Goal: Check status

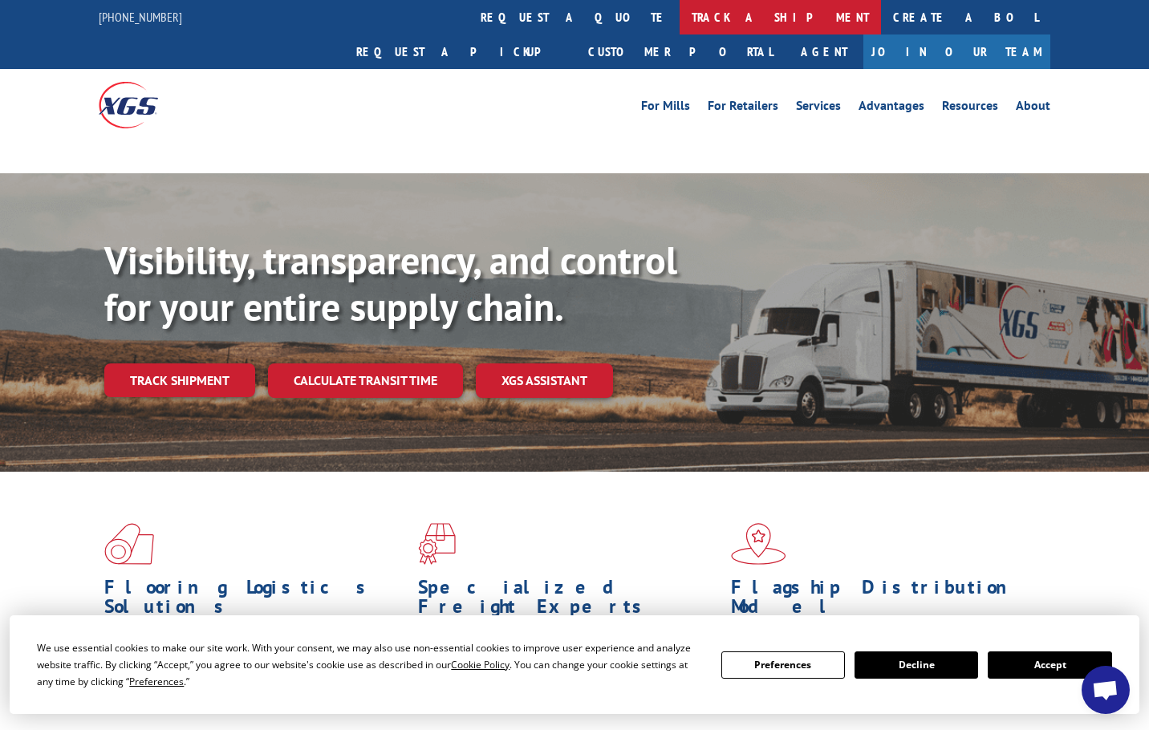
click at [679, 16] on link "track a shipment" at bounding box center [779, 17] width 201 height 34
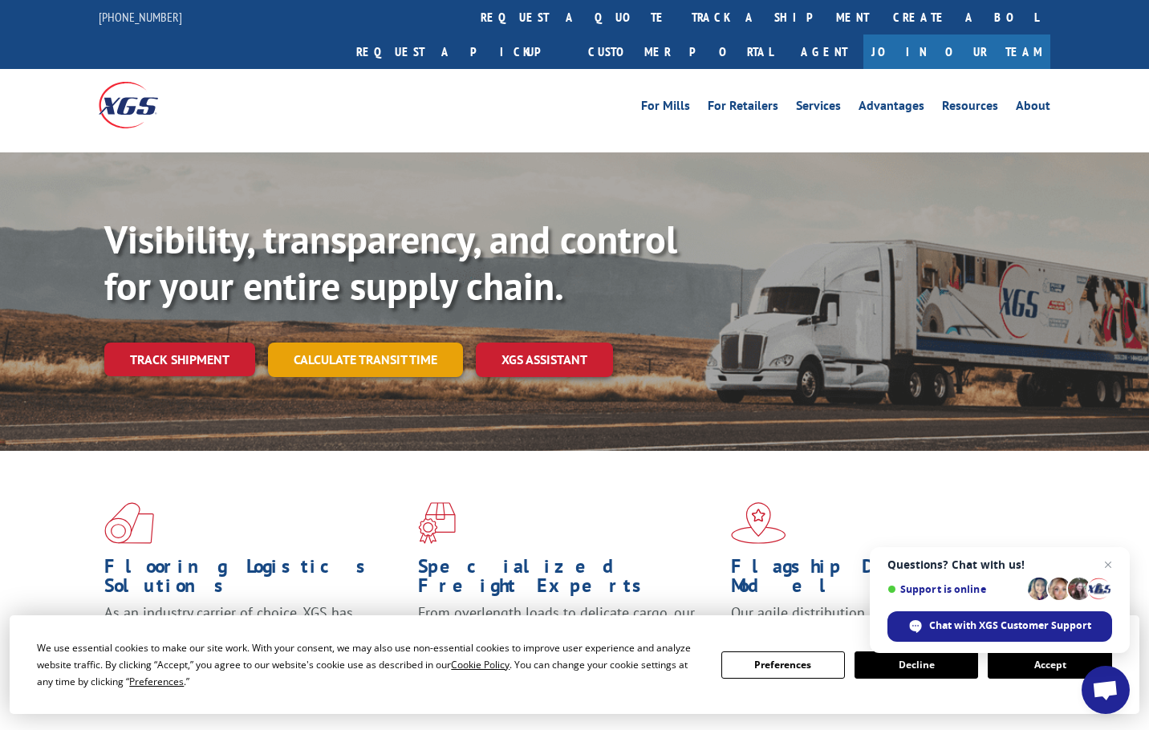
click at [374, 343] on link "Calculate transit time" at bounding box center [365, 360] width 195 height 34
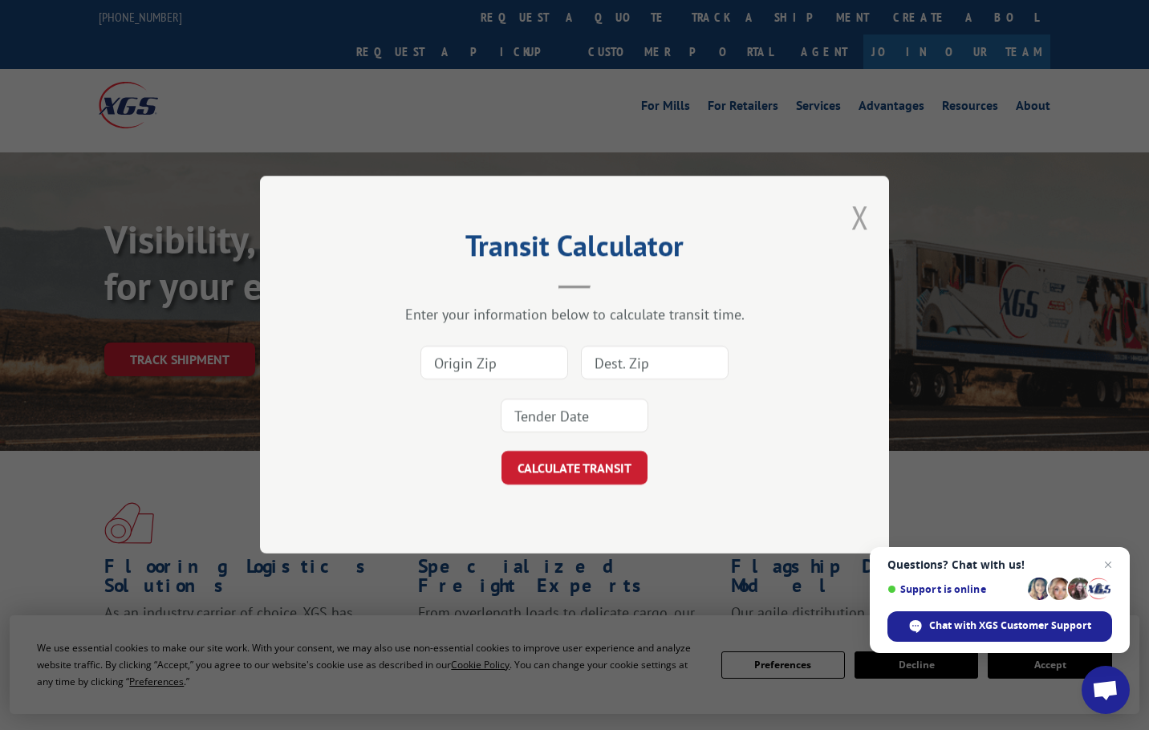
click at [867, 209] on button "Close modal" at bounding box center [860, 217] width 18 height 43
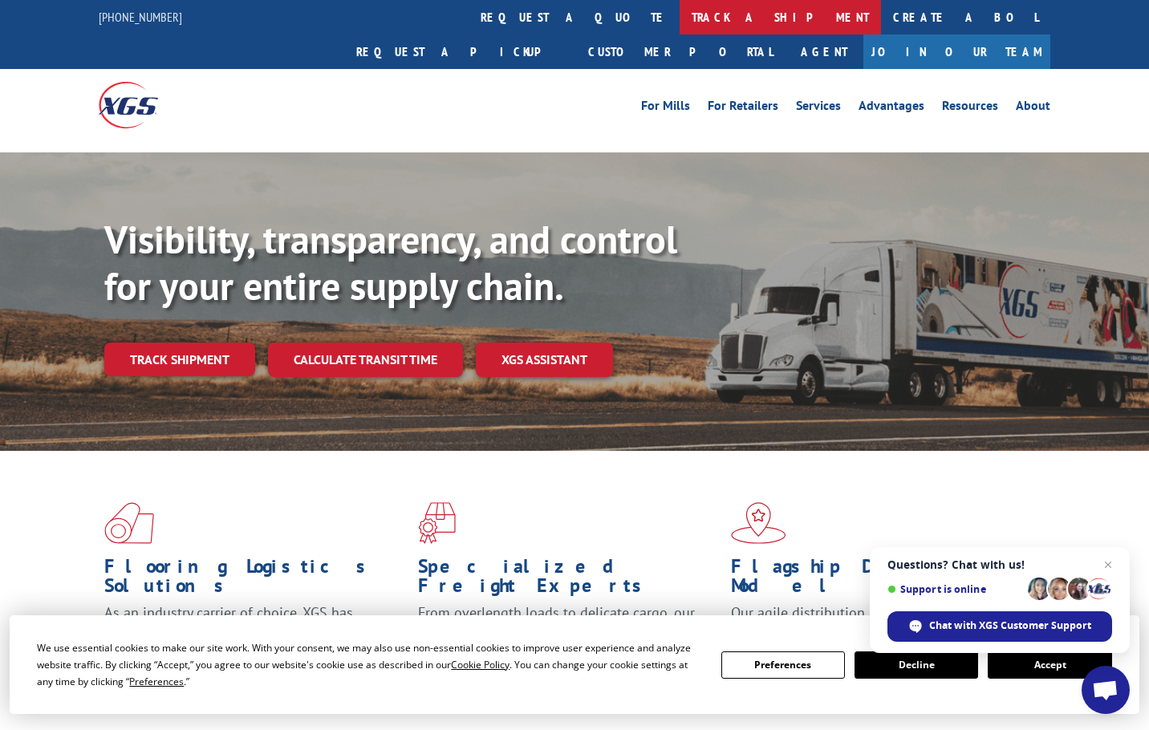
click at [679, 16] on link "track a shipment" at bounding box center [779, 17] width 201 height 34
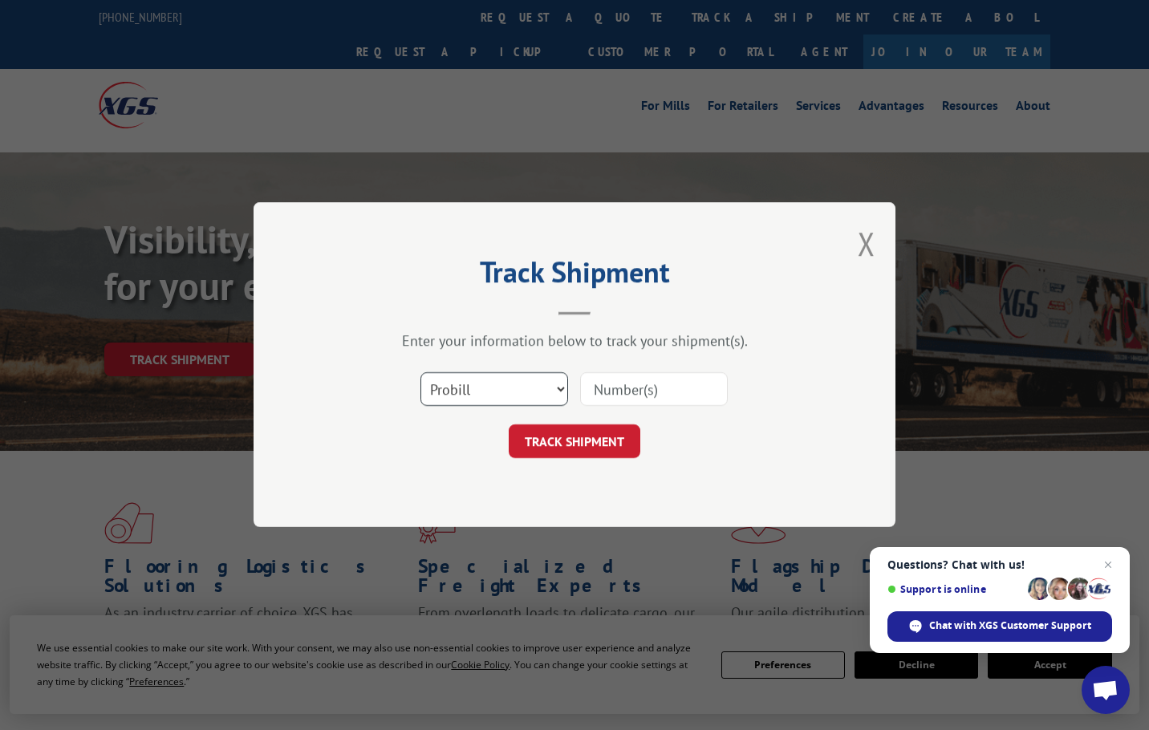
click at [543, 382] on select "Select category... Probill BOL PO" at bounding box center [494, 390] width 148 height 34
select select "po"
click at [420, 373] on select "Select category... Probill BOL PO" at bounding box center [494, 390] width 148 height 34
click at [613, 379] on input at bounding box center [654, 390] width 148 height 34
type input "44505053"
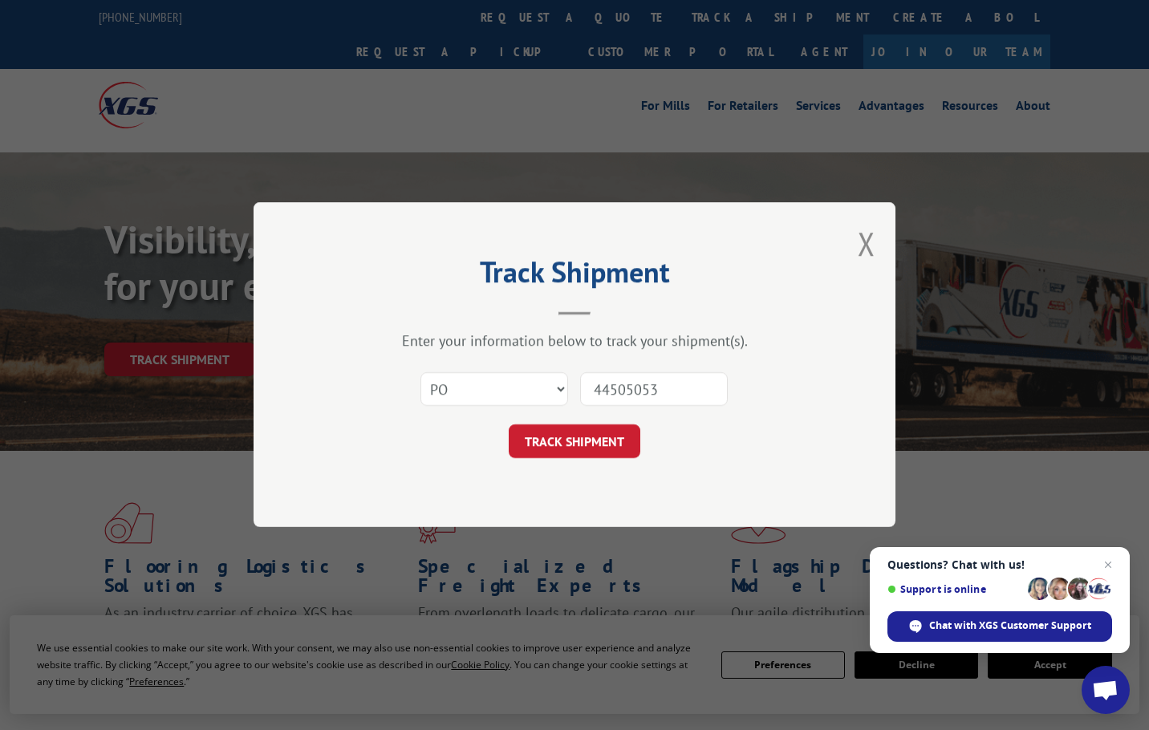
click button "TRACK SHIPMENT" at bounding box center [575, 442] width 132 height 34
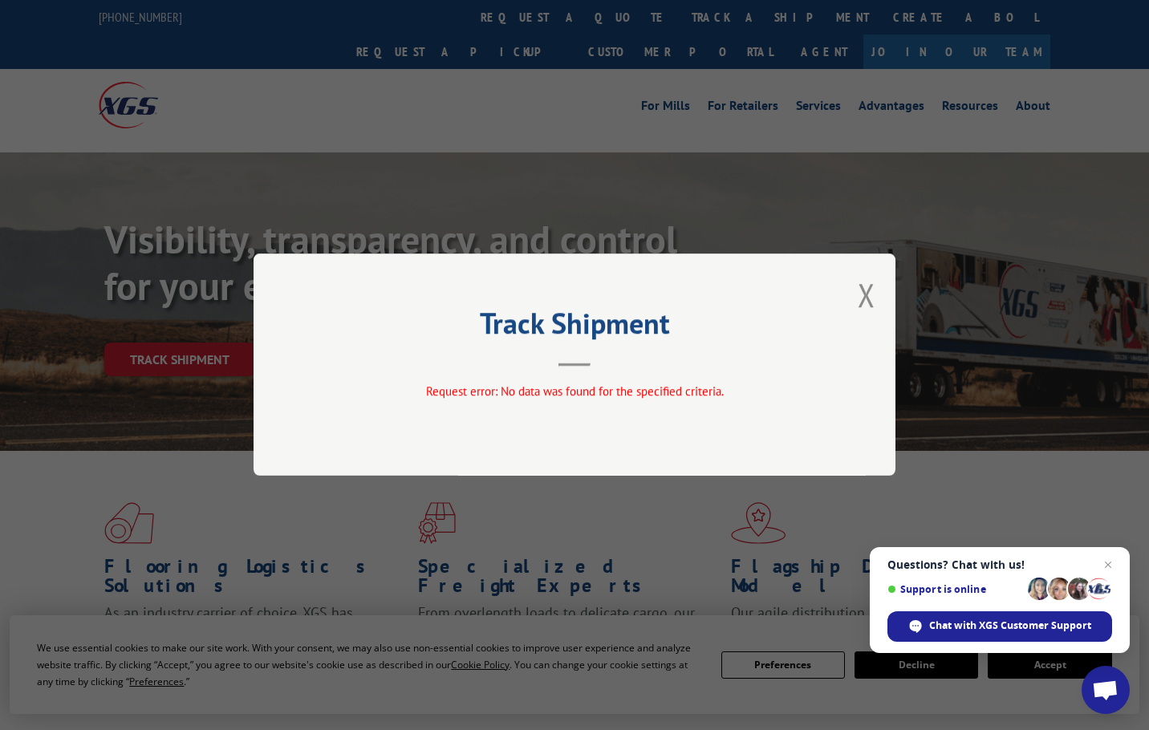
click at [366, 396] on div "Request error: No data was found for the specified criteria." at bounding box center [574, 392] width 481 height 18
click at [861, 290] on button "Close modal" at bounding box center [867, 295] width 18 height 43
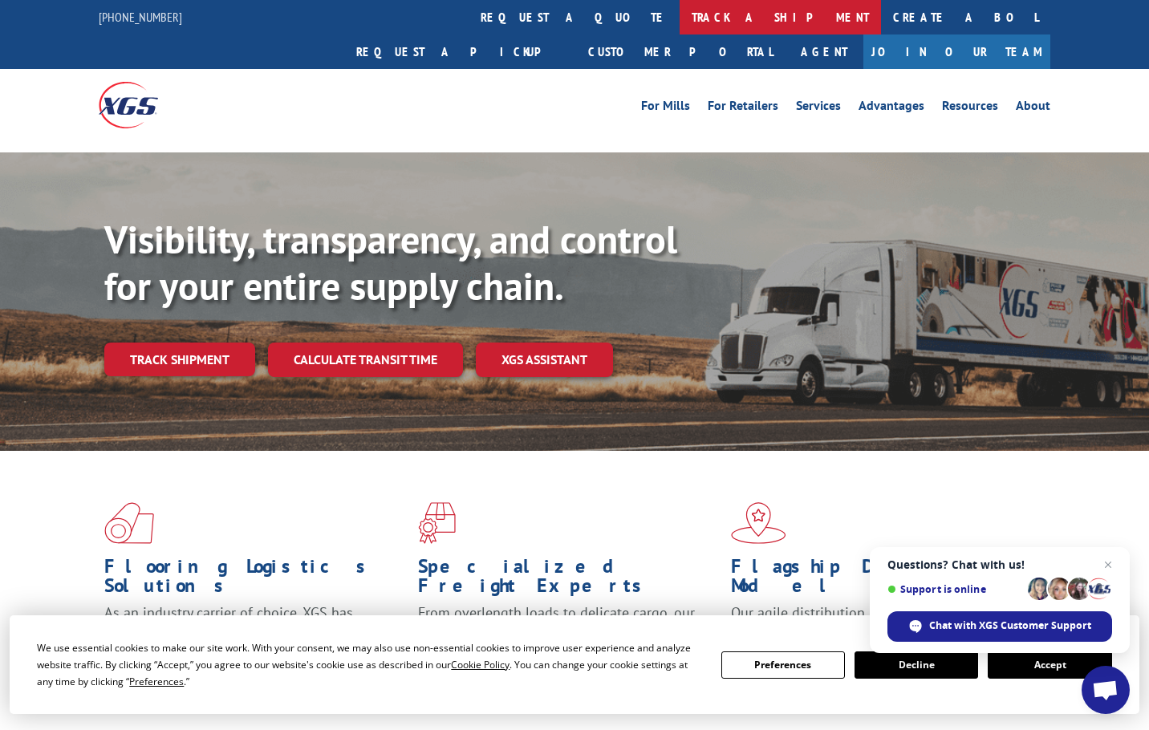
click at [679, 15] on link "track a shipment" at bounding box center [779, 17] width 201 height 34
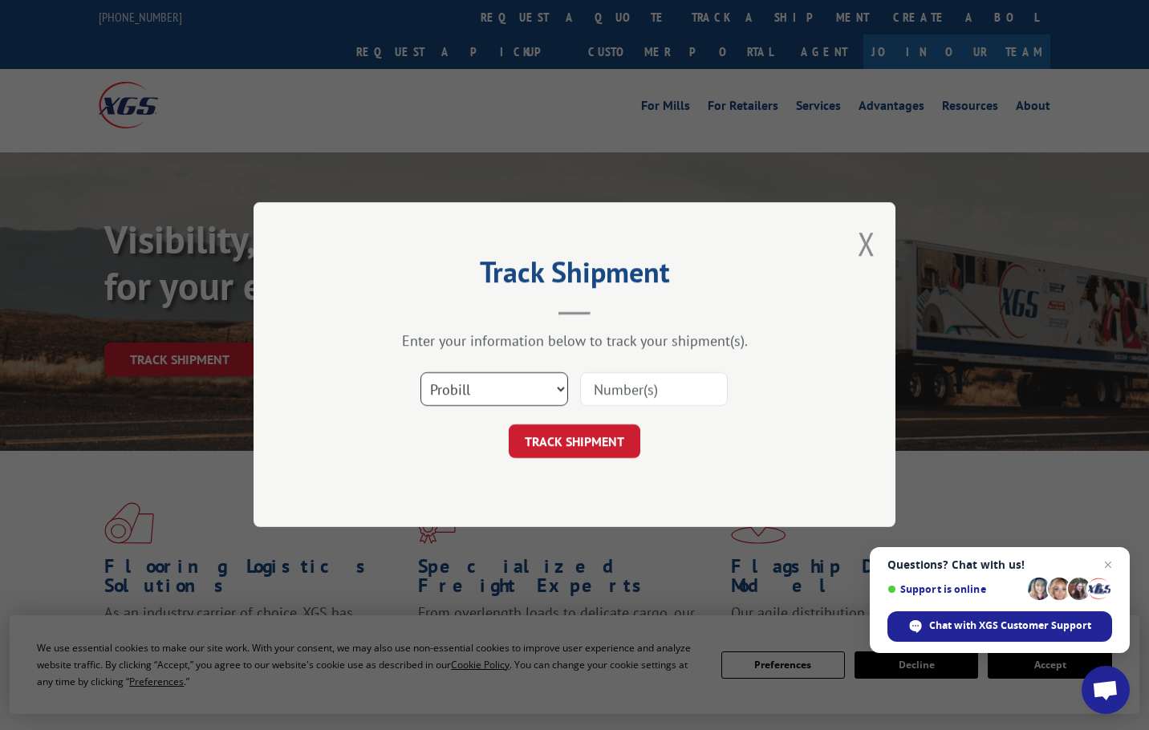
click at [489, 384] on select "Select category... Probill BOL PO" at bounding box center [494, 390] width 148 height 34
click at [547, 390] on select "Select category... Probill BOL PO" at bounding box center [494, 390] width 148 height 34
select select "bol"
click at [420, 373] on select "Select category... Probill BOL PO" at bounding box center [494, 390] width 148 height 34
paste input "15472273"
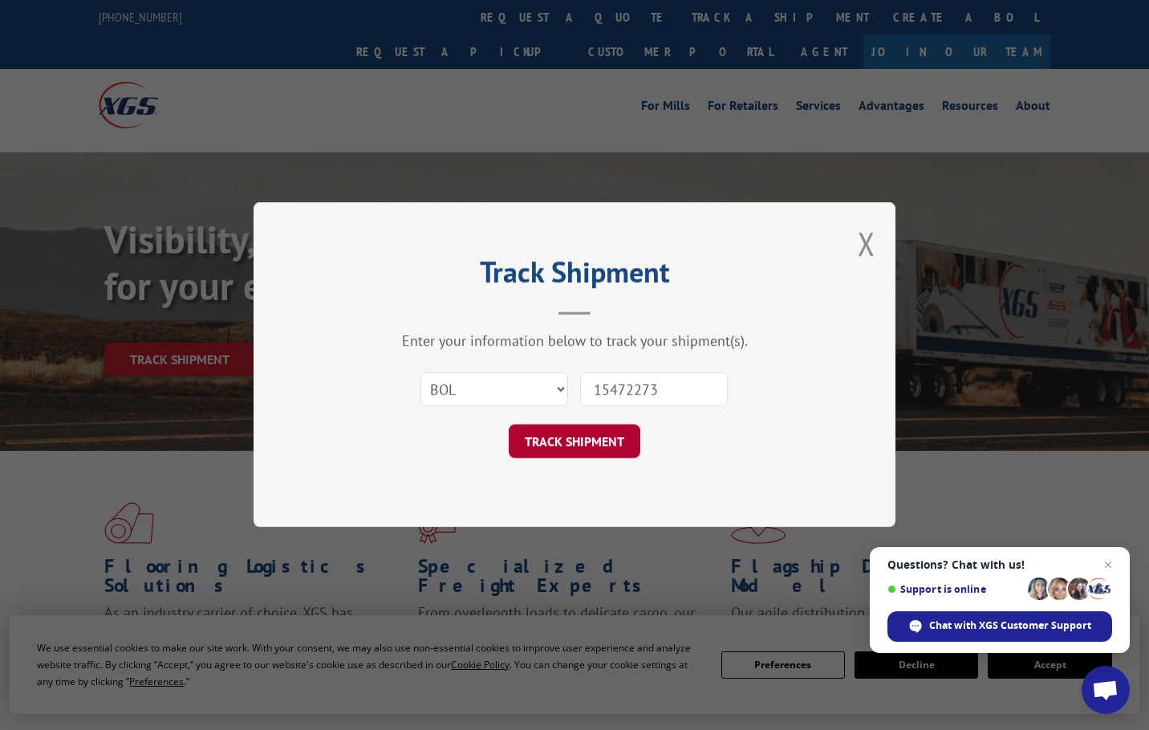
type input "15472273"
click at [594, 447] on button "TRACK SHIPMENT" at bounding box center [575, 442] width 132 height 34
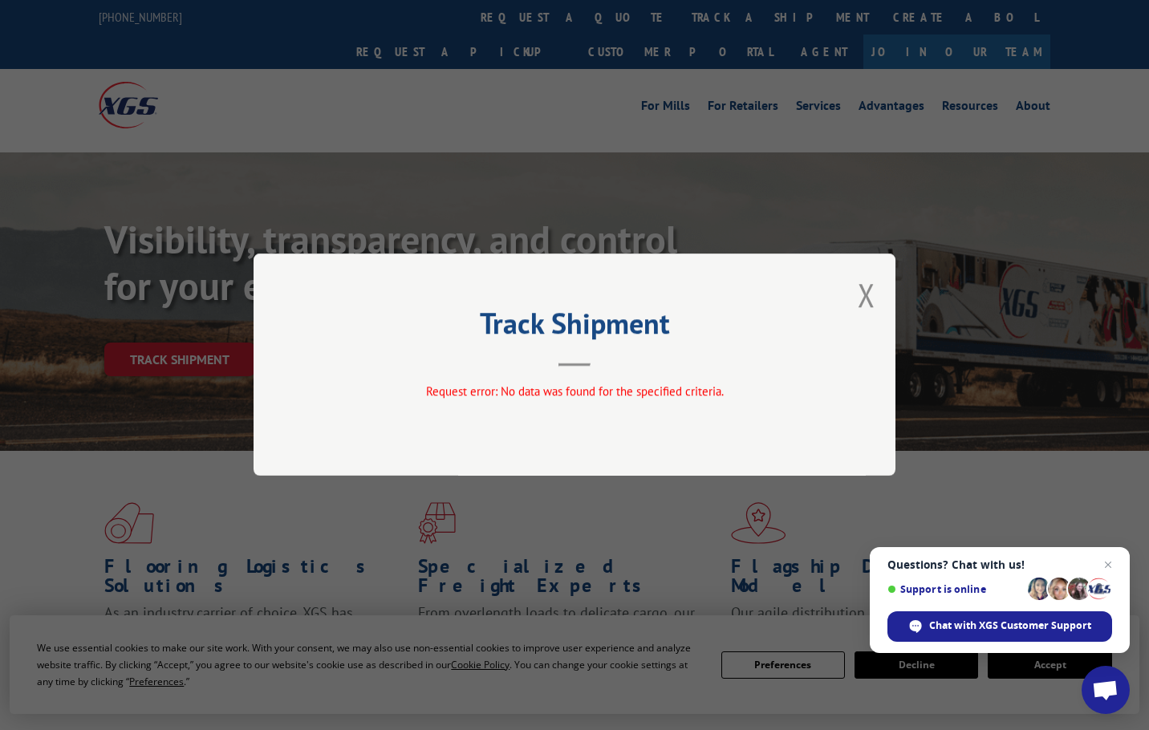
click at [874, 287] on button "Close modal" at bounding box center [867, 295] width 18 height 43
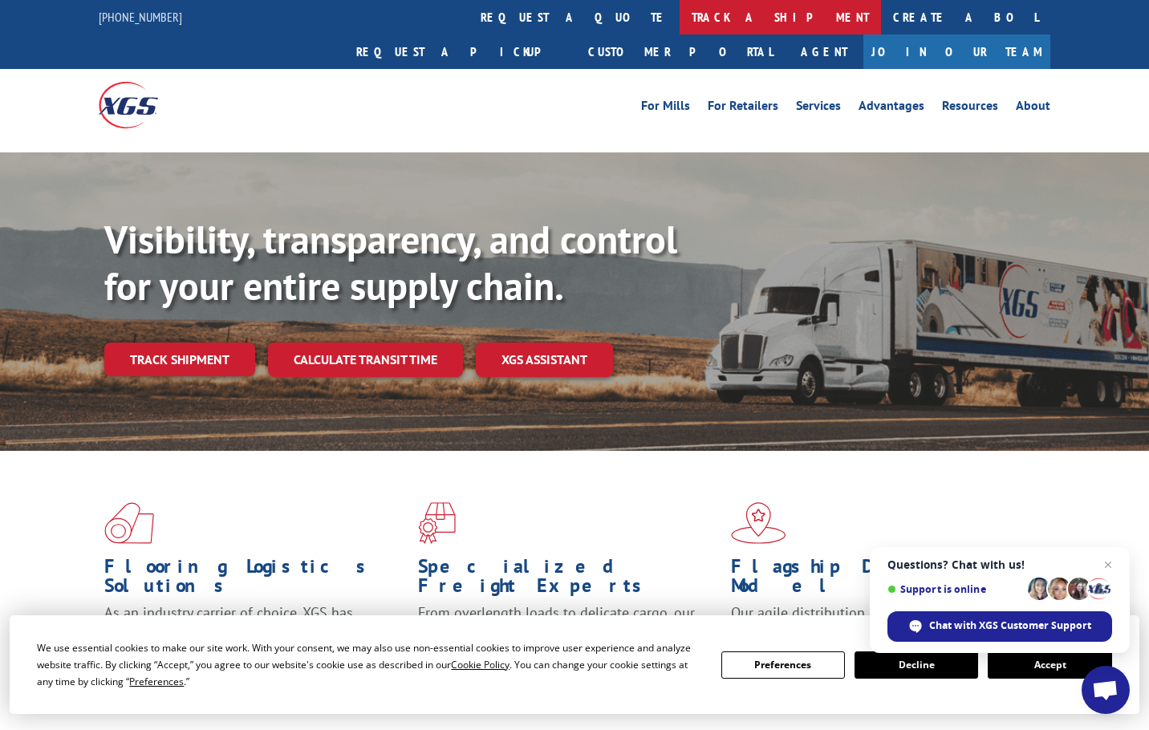
click at [679, 19] on link "track a shipment" at bounding box center [779, 17] width 201 height 34
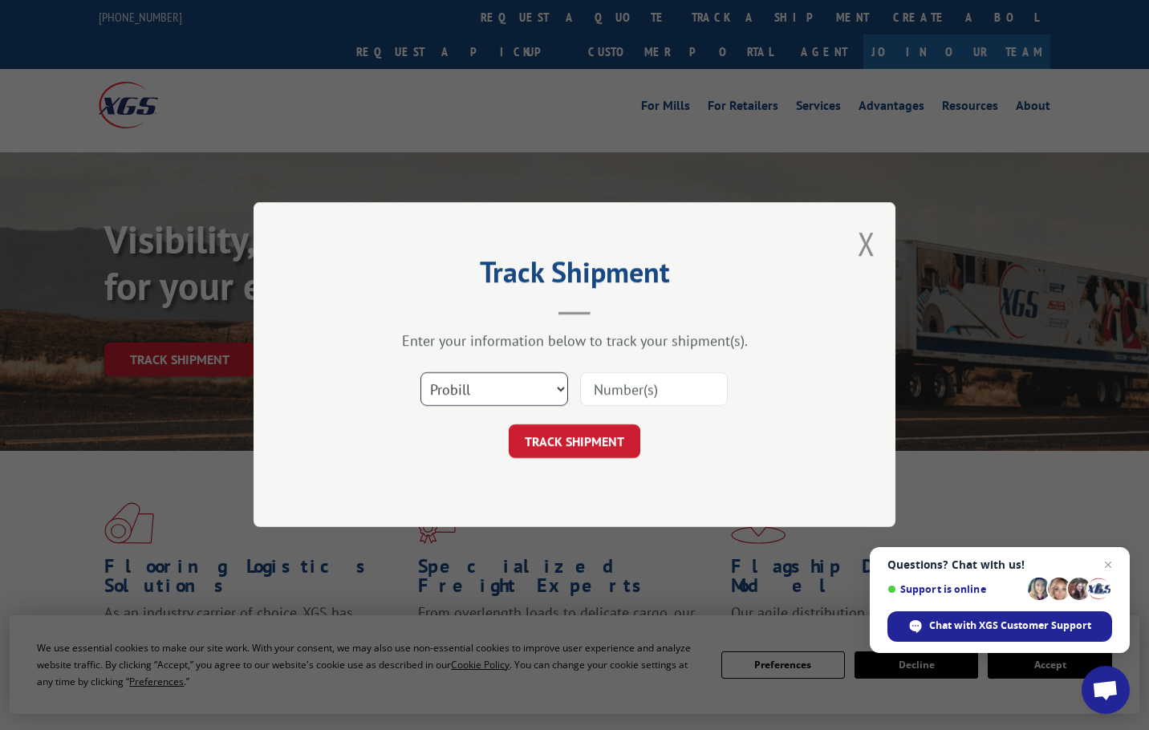
drag, startPoint x: 493, startPoint y: 389, endPoint x: 493, endPoint y: 406, distance: 16.8
click at [493, 397] on select "Select category... Probill BOL PO" at bounding box center [494, 390] width 148 height 34
select select "po"
click at [420, 373] on select "Select category... Probill BOL PO" at bounding box center [494, 390] width 148 height 34
click at [641, 382] on input at bounding box center [654, 390] width 148 height 34
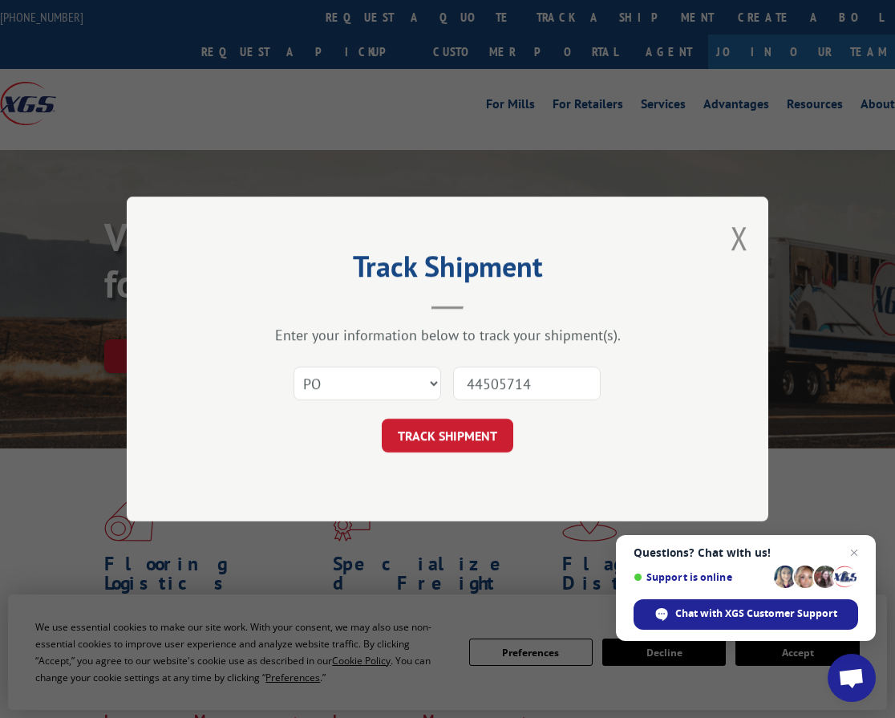
type input "44505714"
click at [382, 419] on button "TRACK SHIPMENT" at bounding box center [448, 436] width 132 height 34
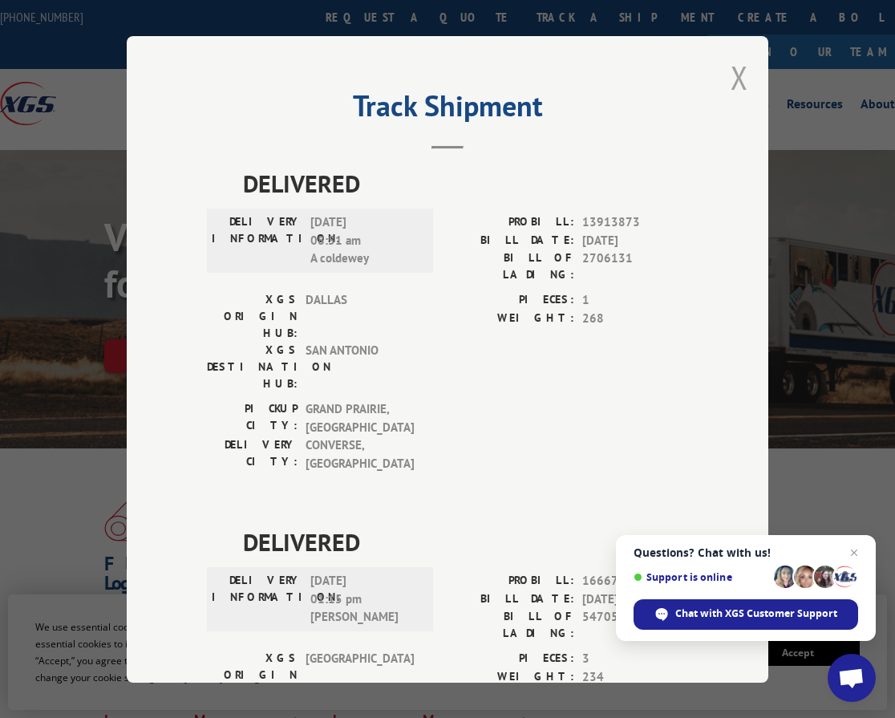
click at [739, 67] on button "Close modal" at bounding box center [740, 77] width 18 height 43
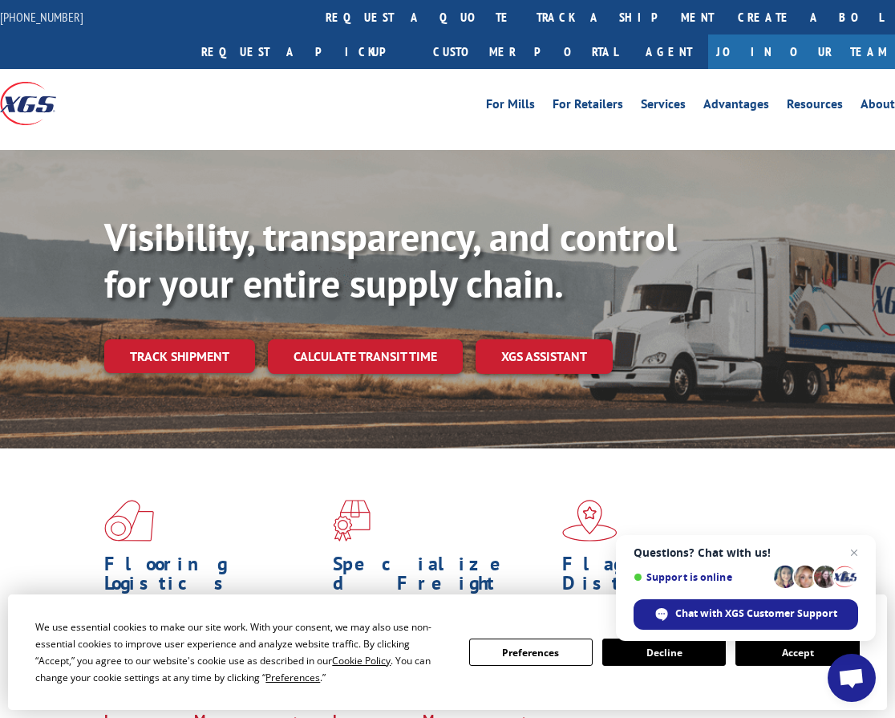
drag, startPoint x: 502, startPoint y: 19, endPoint x: 494, endPoint y: 22, distance: 8.4
click at [726, 18] on link "Create a BOL" at bounding box center [810, 17] width 169 height 34
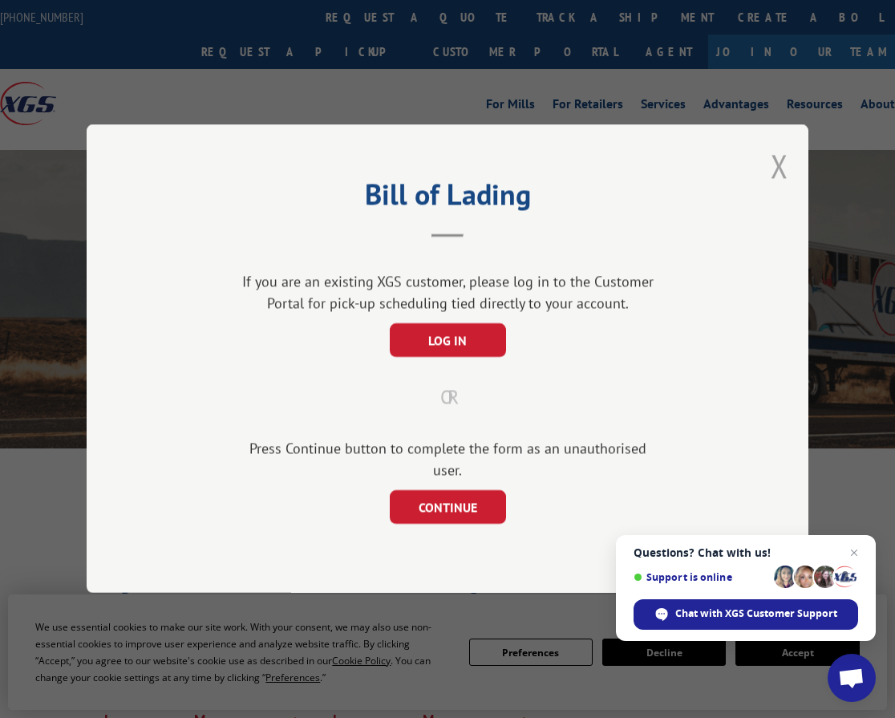
click at [779, 176] on button "Close modal" at bounding box center [780, 165] width 18 height 43
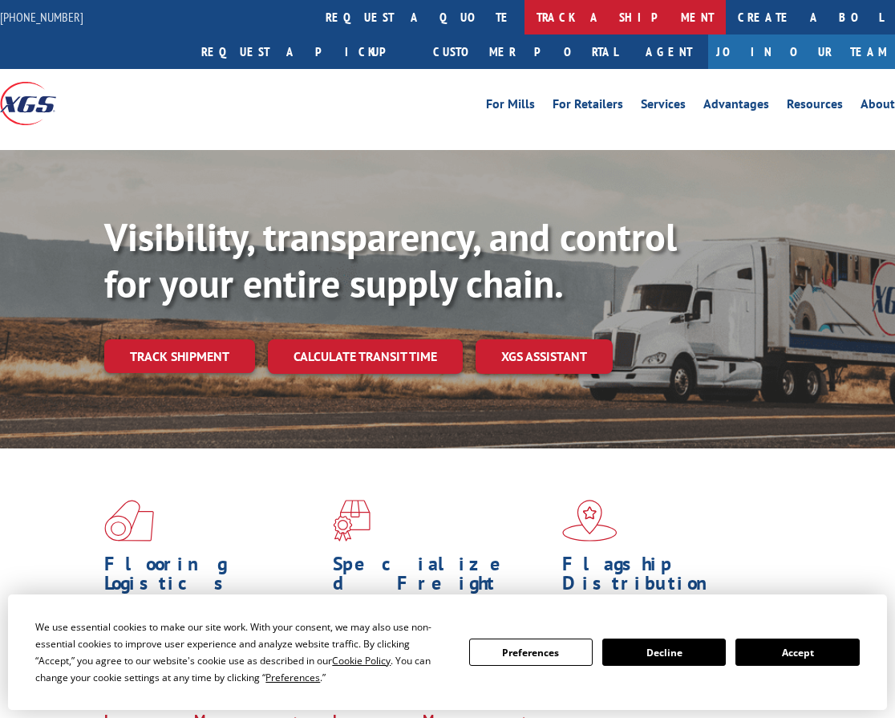
click at [525, 9] on link "track a shipment" at bounding box center [625, 17] width 201 height 34
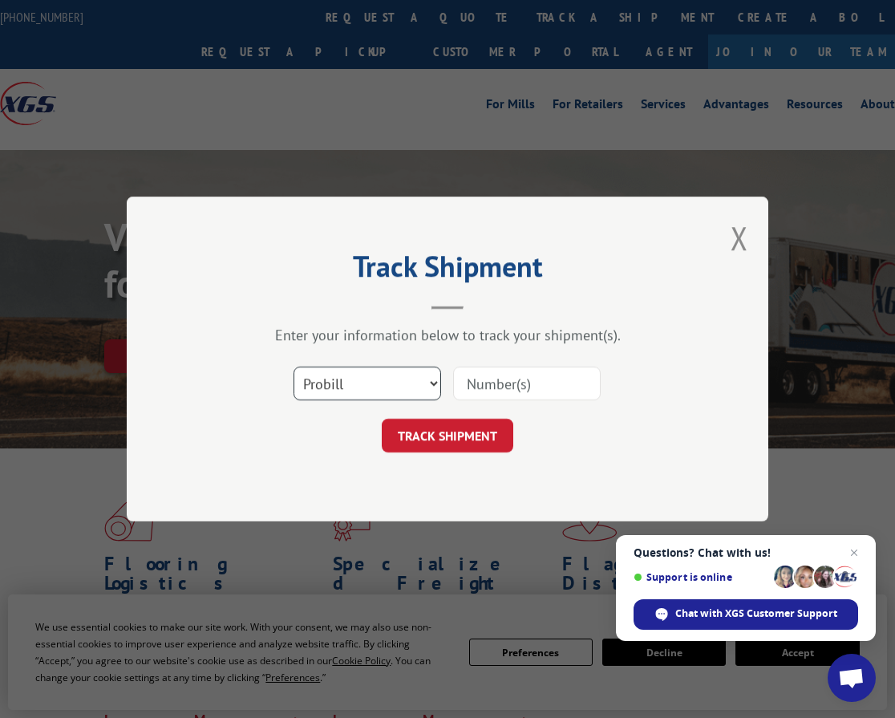
click at [404, 389] on select "Select category... Probill BOL PO" at bounding box center [368, 384] width 148 height 34
select select "po"
click at [294, 367] on select "Select category... Probill BOL PO" at bounding box center [368, 384] width 148 height 34
click at [521, 372] on input at bounding box center [527, 384] width 148 height 34
type input "44505656"
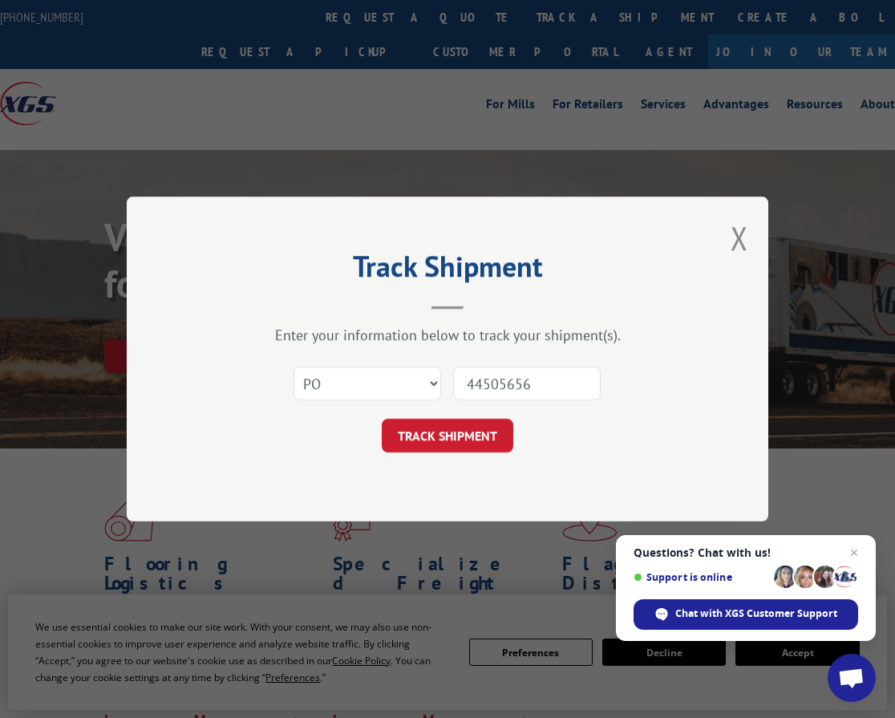
click button "TRACK SHIPMENT" at bounding box center [448, 436] width 132 height 34
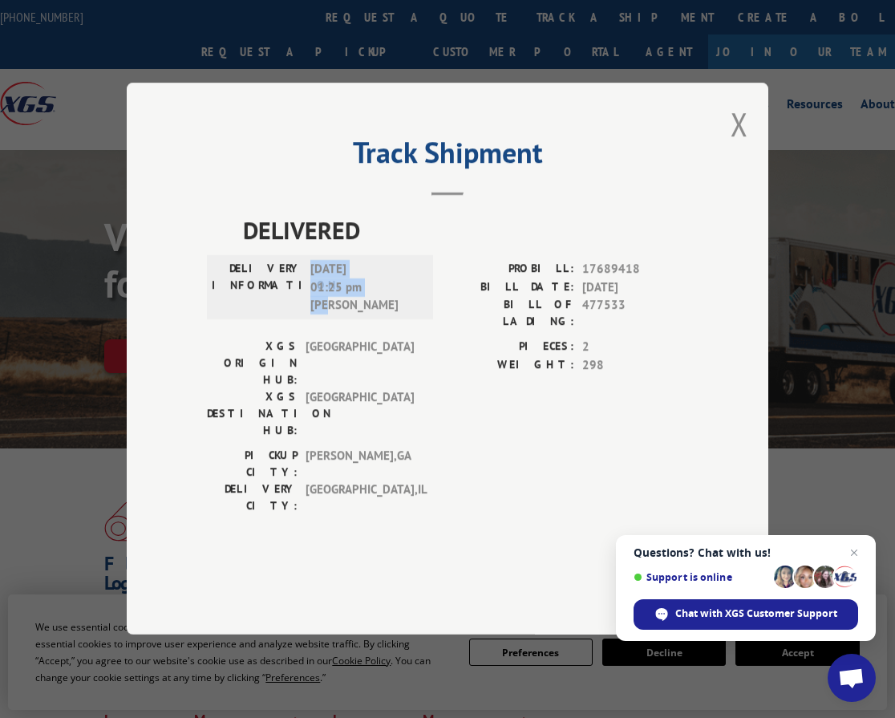
drag, startPoint x: 350, startPoint y: 349, endPoint x: 306, endPoint y: 322, distance: 51.9
click at [306, 315] on div "DELIVERY INFORMATION: 10/10/2025 01:25 pm TOM" at bounding box center [320, 288] width 217 height 55
copy div "10/10/2025 01:25 pm TOM"
